Goal: Register for event/course

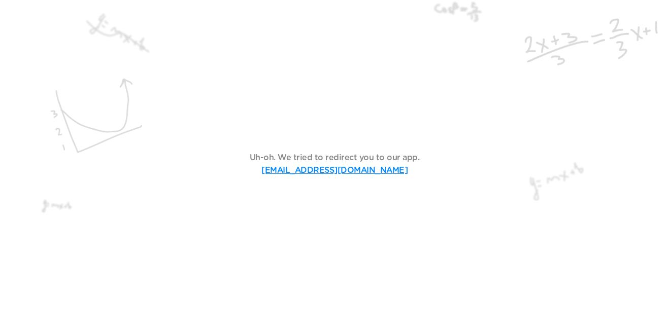
click at [331, 167] on link "support@goblinsapp.com" at bounding box center [334, 170] width 146 height 8
click at [318, 134] on img at bounding box center [334, 164] width 669 height 328
click at [305, 146] on img at bounding box center [334, 164] width 669 height 328
click at [330, 205] on img at bounding box center [334, 164] width 669 height 328
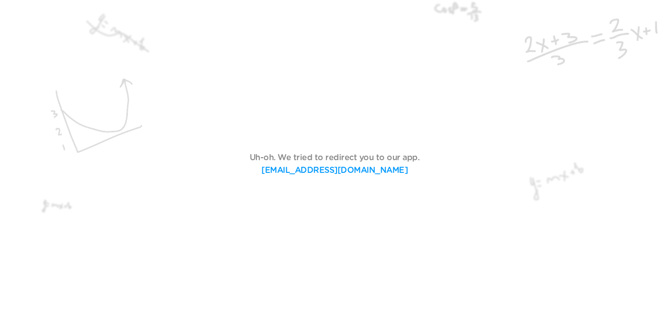
click at [330, 205] on img at bounding box center [334, 164] width 669 height 328
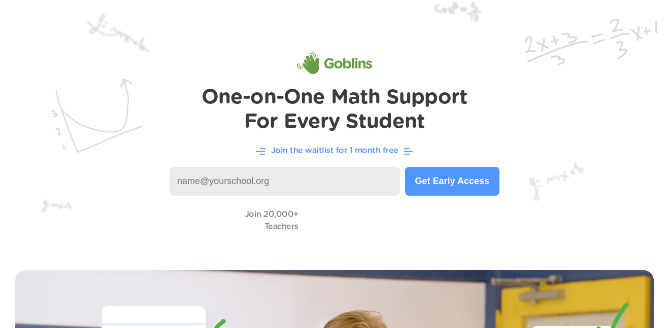
click at [311, 183] on input at bounding box center [285, 181] width 230 height 29
type input "d"
type input "n"
click at [454, 187] on button "Get Early Access" at bounding box center [452, 181] width 94 height 29
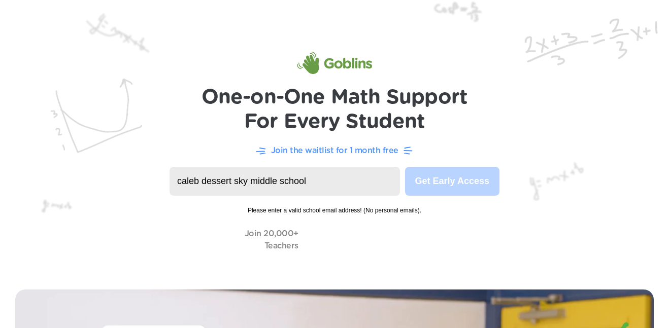
scroll to position [1, 0]
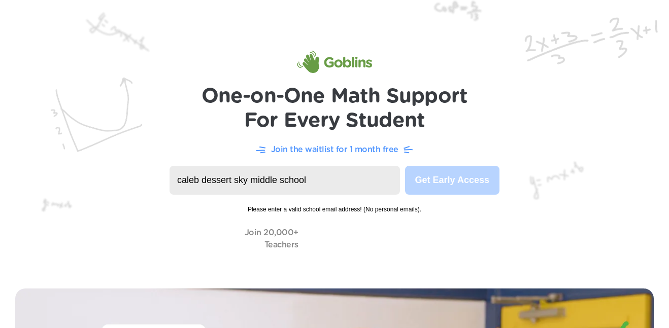
click at [371, 177] on input "caleb dessert sky middle school" at bounding box center [285, 180] width 230 height 29
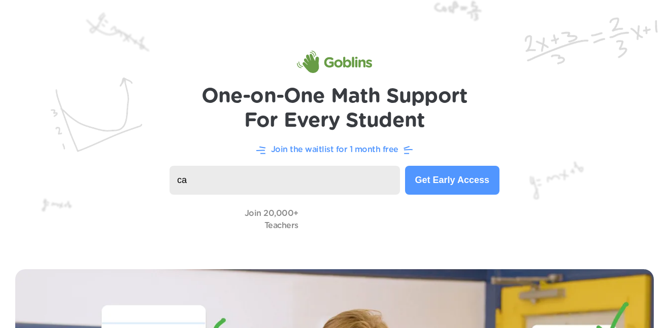
type input "c"
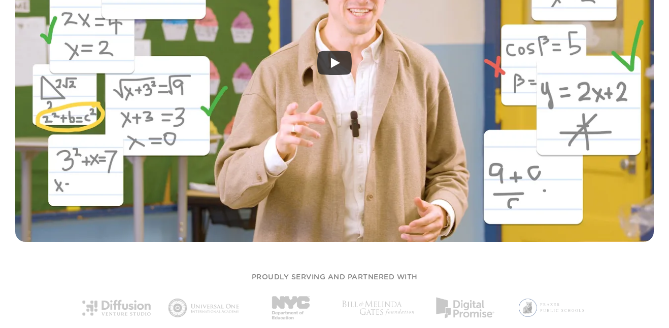
scroll to position [0, 0]
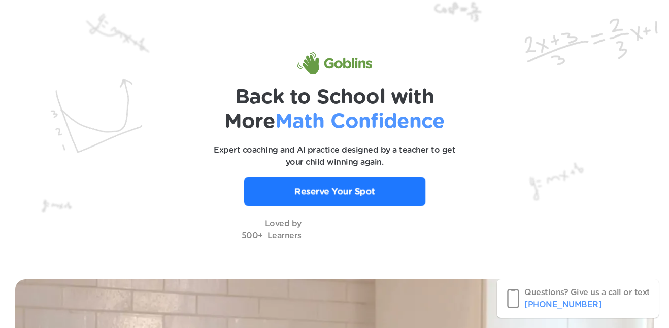
click at [380, 197] on link "Reserve Your Spot" at bounding box center [334, 191] width 181 height 29
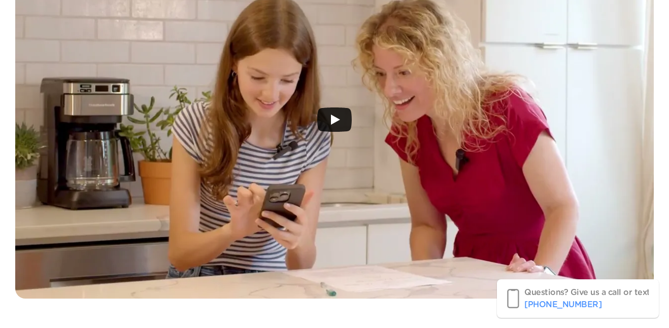
scroll to position [341, 0]
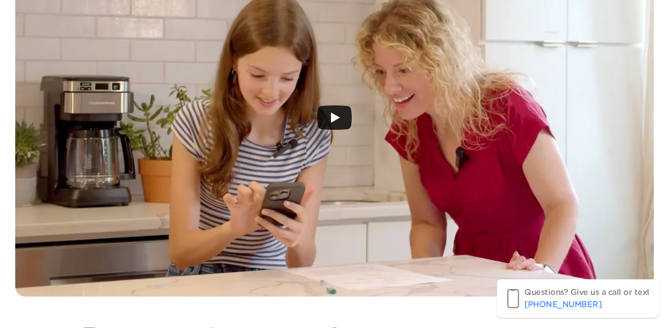
click at [338, 118] on icon "Play" at bounding box center [335, 118] width 9 height 10
